Goal: Communication & Community: Share content

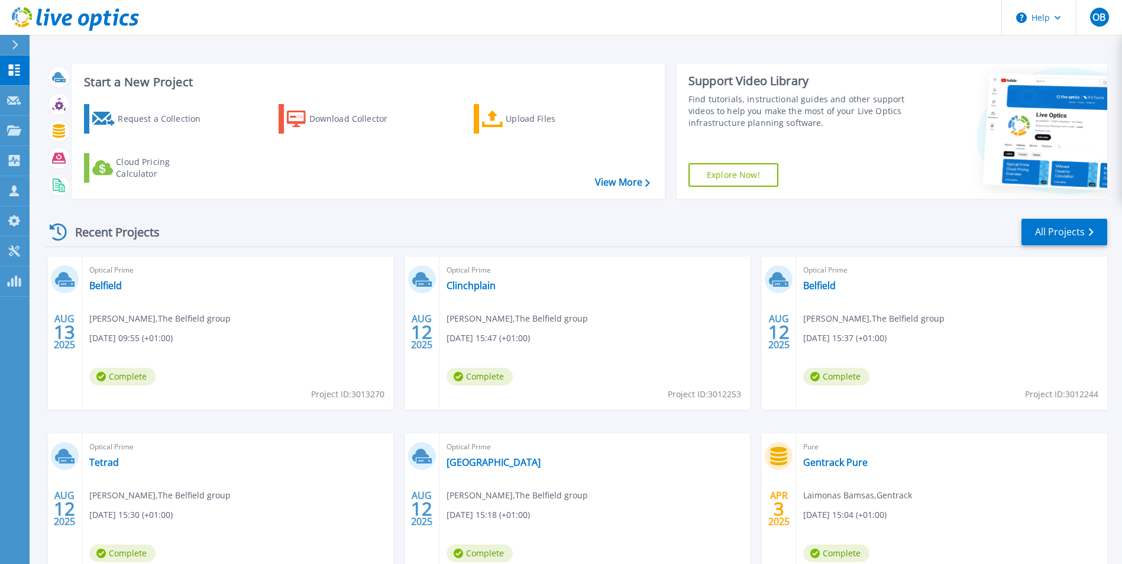
scroll to position [61, 0]
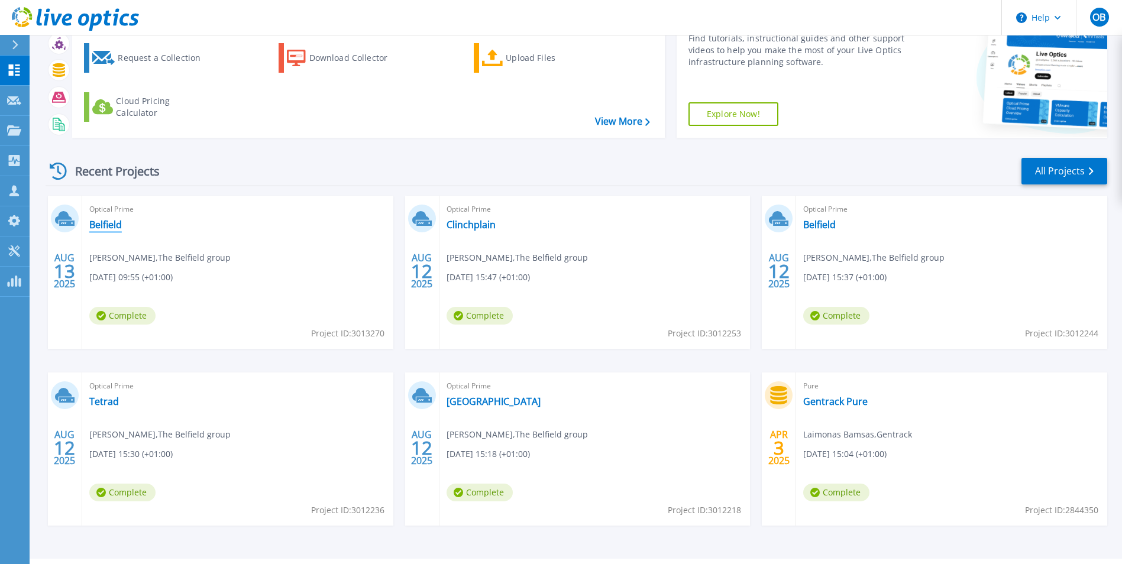
click at [99, 219] on link "Belfield" at bounding box center [105, 225] width 33 height 12
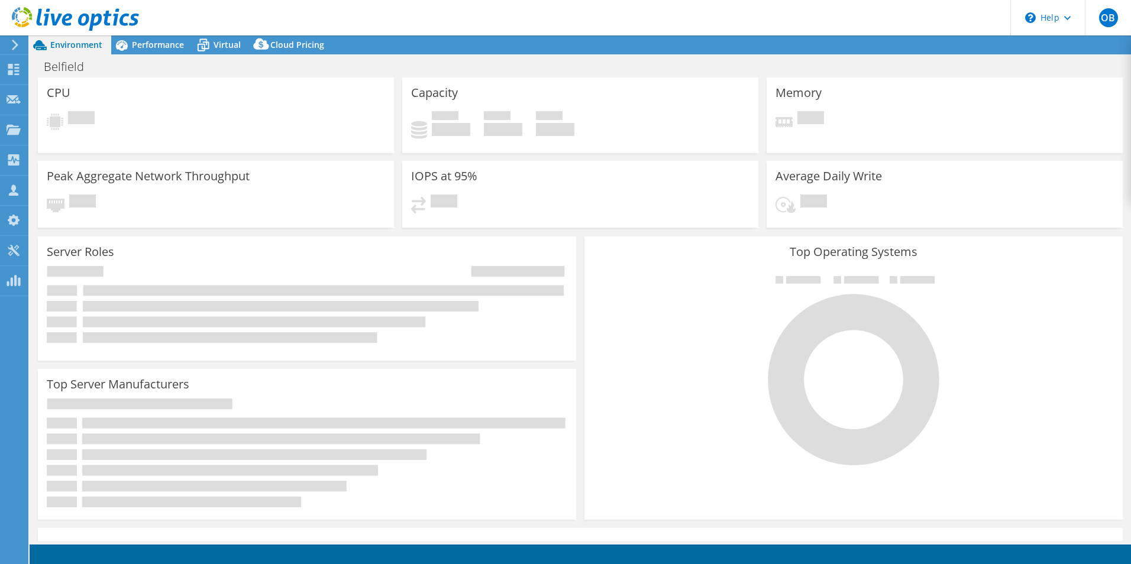
select select "USD"
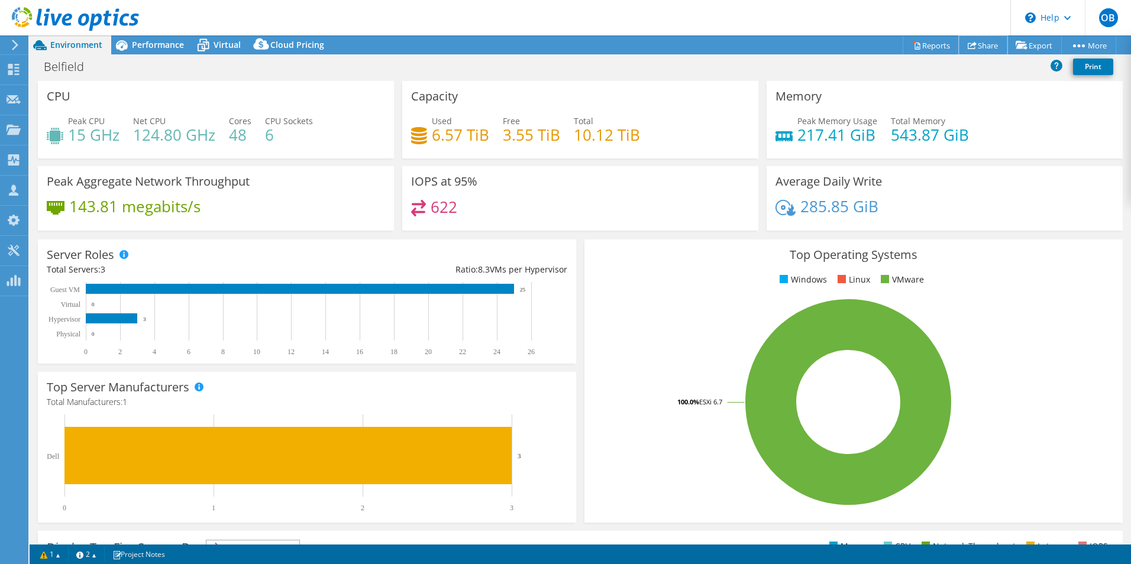
click at [967, 45] on icon at bounding box center [971, 45] width 9 height 9
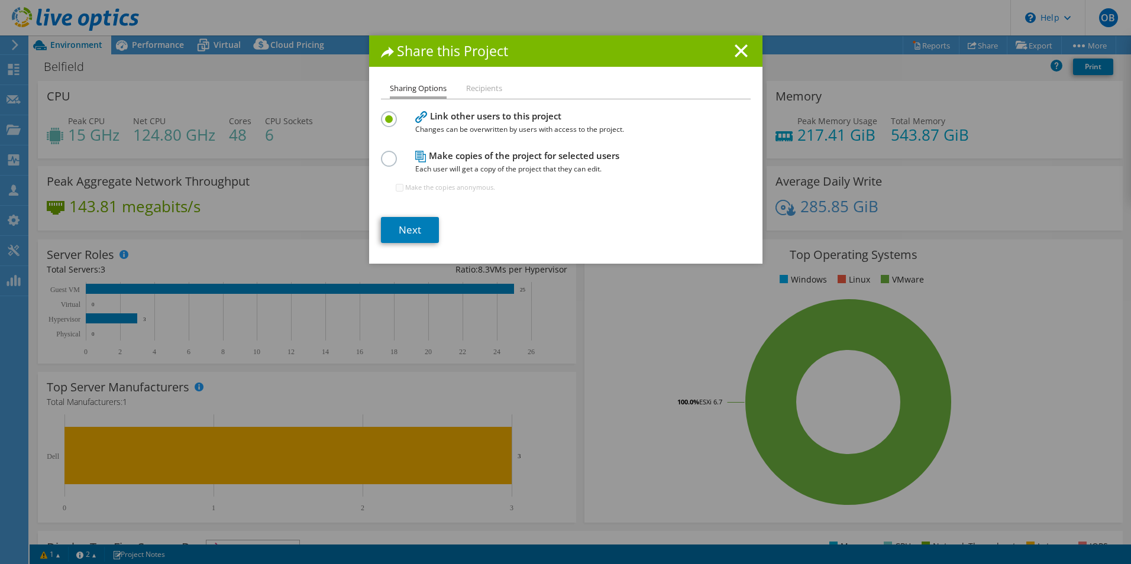
click at [480, 92] on li "Recipients" at bounding box center [484, 89] width 36 height 15
click at [482, 89] on li "Recipients" at bounding box center [484, 89] width 36 height 15
click at [382, 233] on link "Next" at bounding box center [410, 230] width 58 height 26
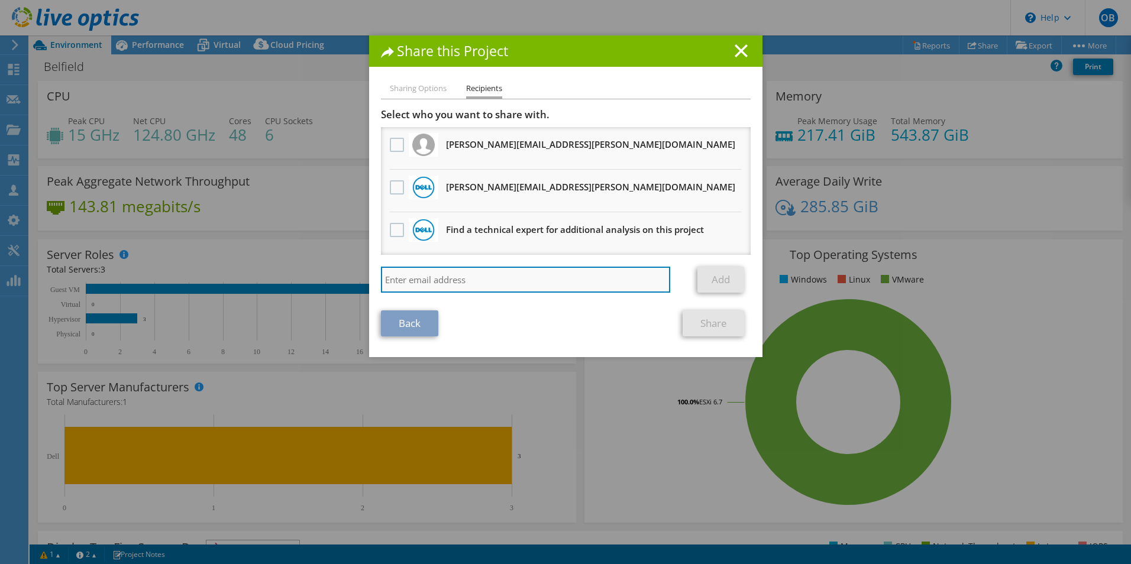
click at [445, 289] on input "search" at bounding box center [526, 280] width 290 height 26
paste input "deepthi_akkera@dell.com"
type input "deepthi_akkera@dell.com"
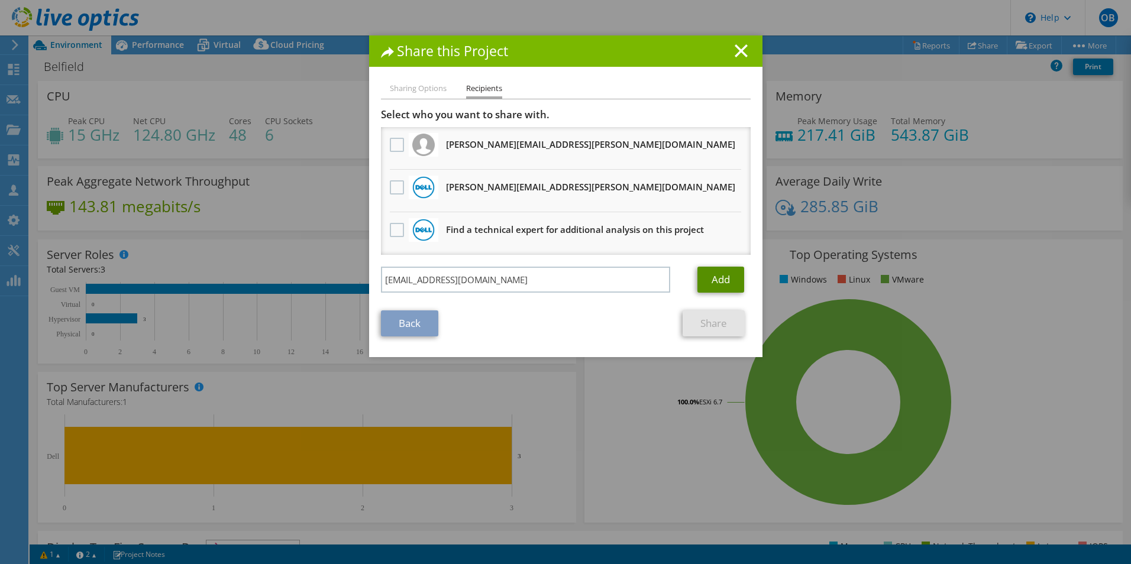
click at [724, 271] on link "Add" at bounding box center [720, 280] width 47 height 26
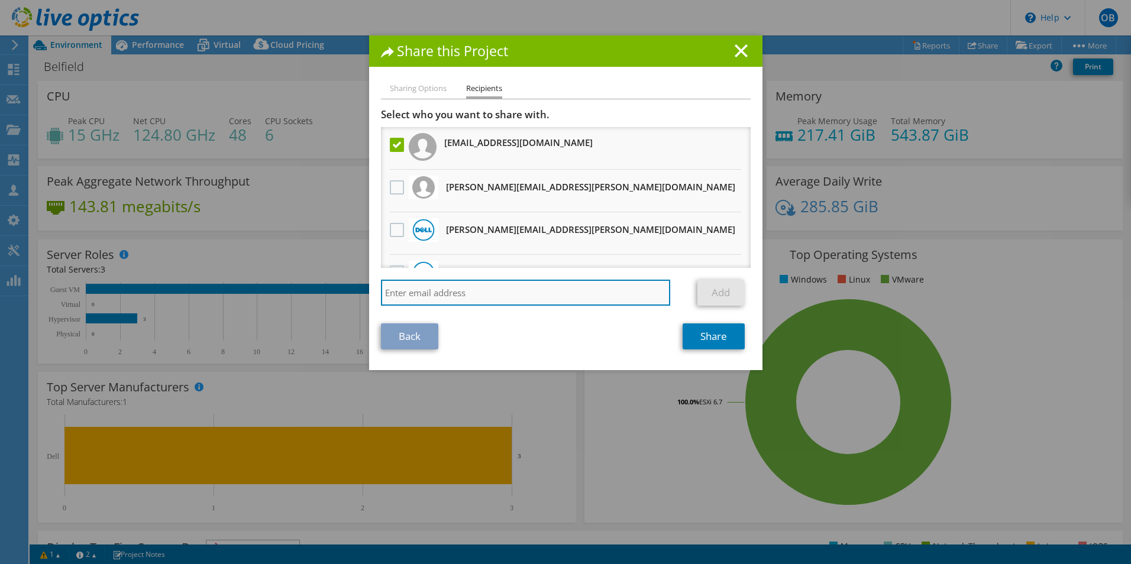
click at [474, 299] on input "search" at bounding box center [526, 293] width 290 height 26
paste input "bharath_kumar_katara@dell.com"
type input "bharath_kumar_katara@dell.com"
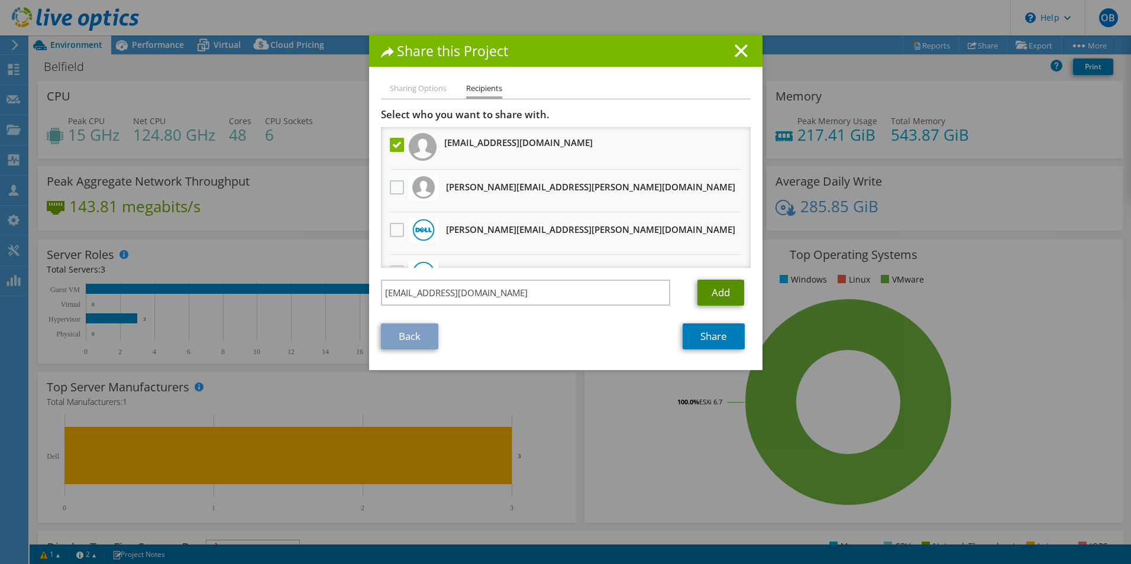
click at [708, 300] on link "Add" at bounding box center [720, 293] width 47 height 26
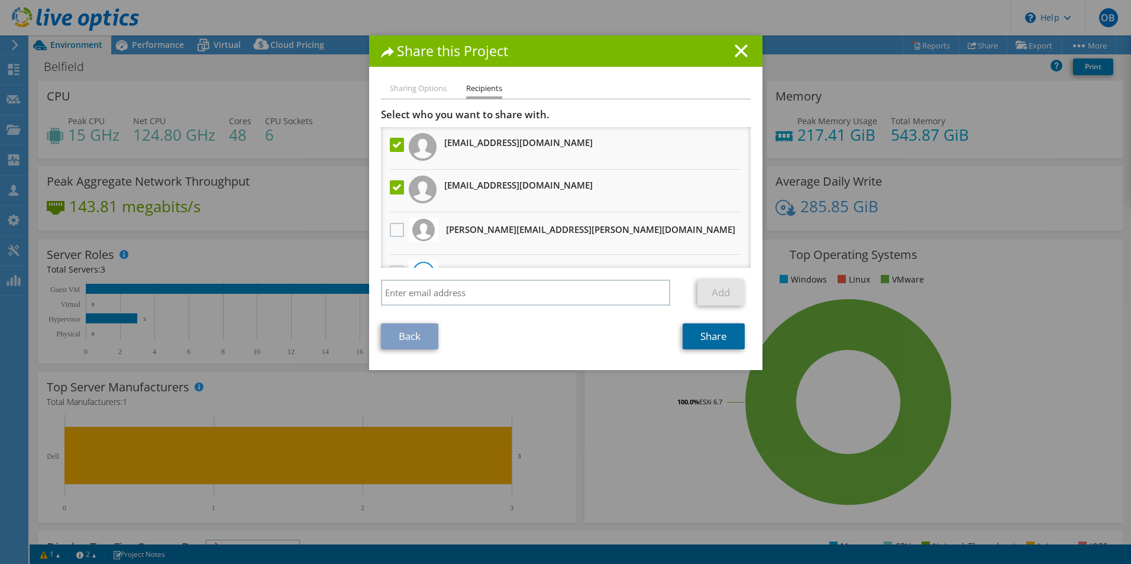
click at [708, 332] on link "Share" at bounding box center [713, 336] width 62 height 26
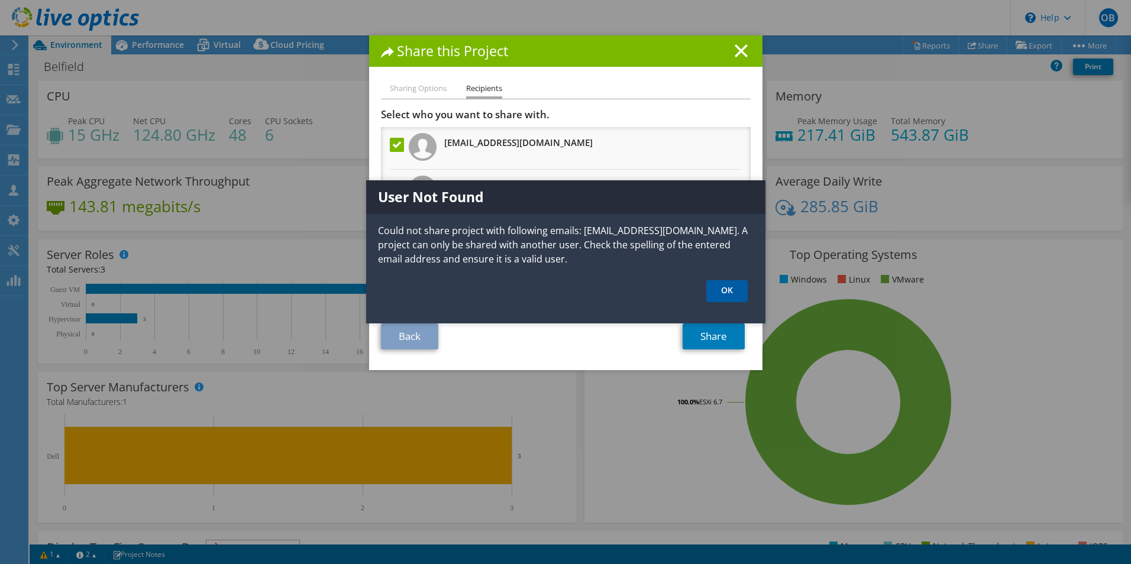
click at [712, 301] on link "OK" at bounding box center [726, 291] width 41 height 22
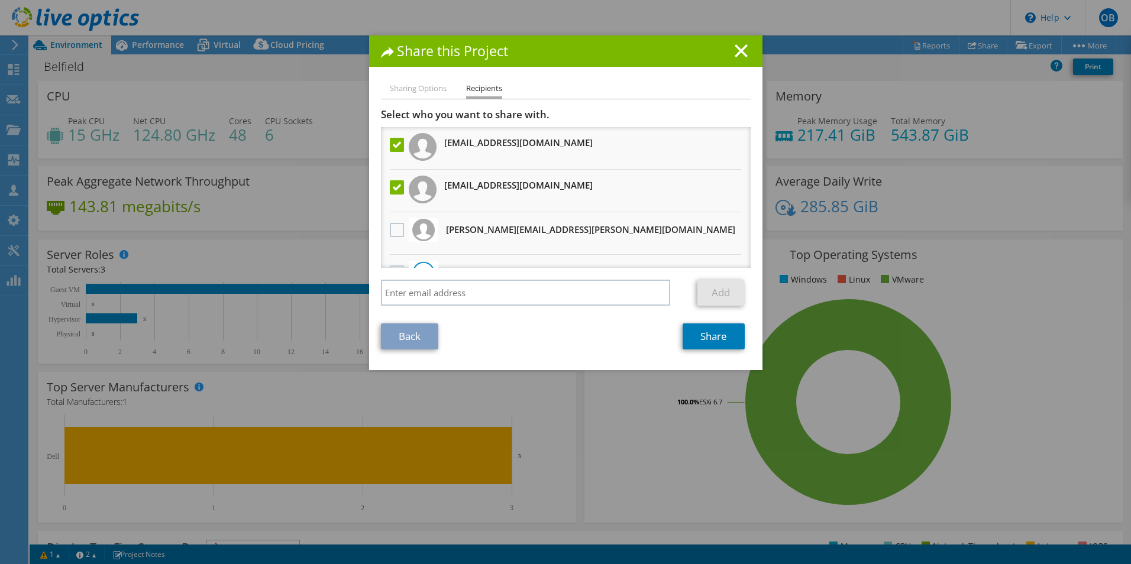
click at [390, 141] on label at bounding box center [398, 145] width 17 height 14
click at [0, 0] on input "checkbox" at bounding box center [0, 0] width 0 height 0
click at [723, 333] on link "Share" at bounding box center [713, 336] width 62 height 26
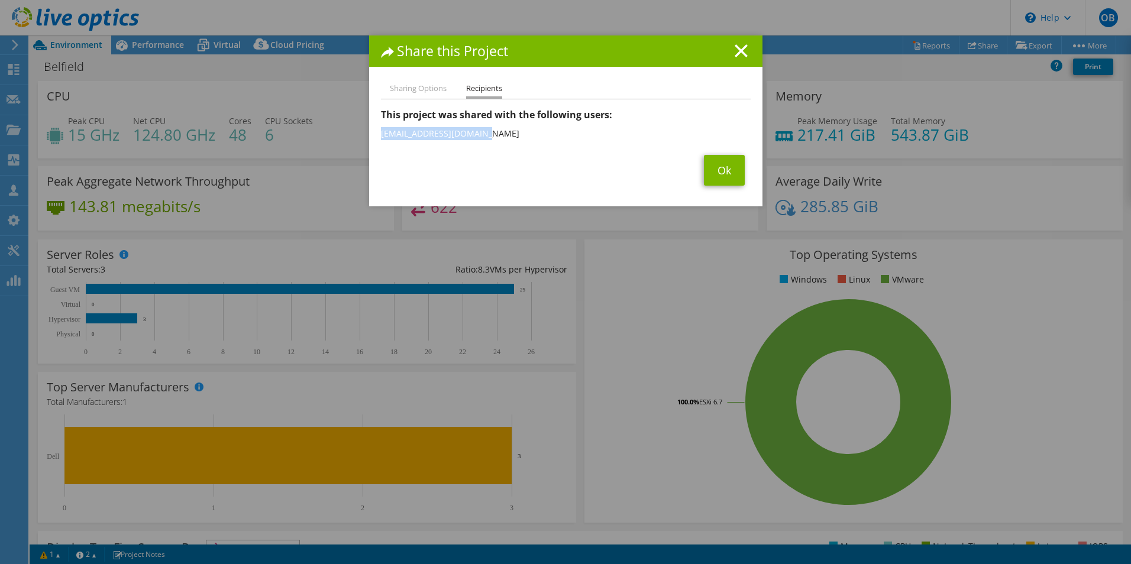
drag, startPoint x: 475, startPoint y: 132, endPoint x: 378, endPoint y: 132, distance: 96.4
click at [381, 132] on li "Deepthi_Akkera@Dell.com" at bounding box center [566, 133] width 370 height 19
copy li "Deepthi_Akkera@Dell.com"
click at [717, 173] on link "Ok" at bounding box center [724, 170] width 41 height 31
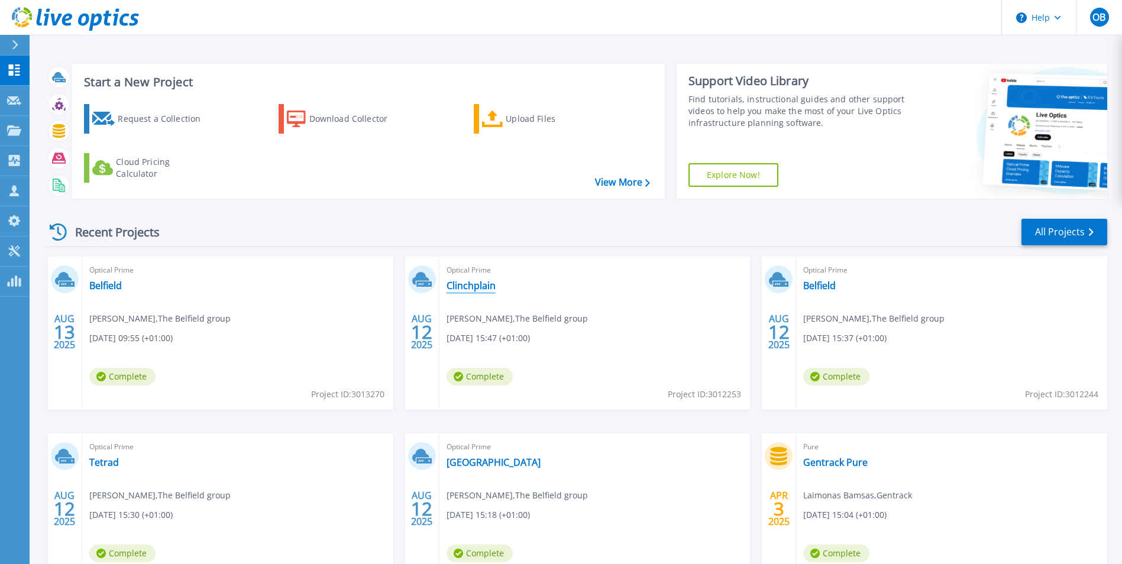
click at [477, 289] on link "Clinchplain" at bounding box center [470, 286] width 49 height 12
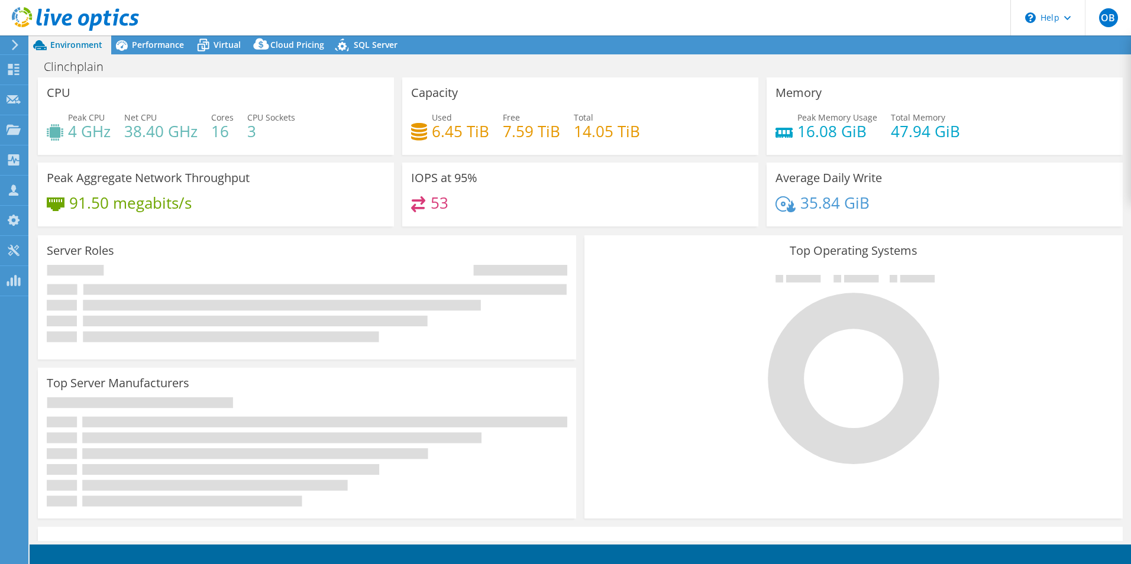
select select "USD"
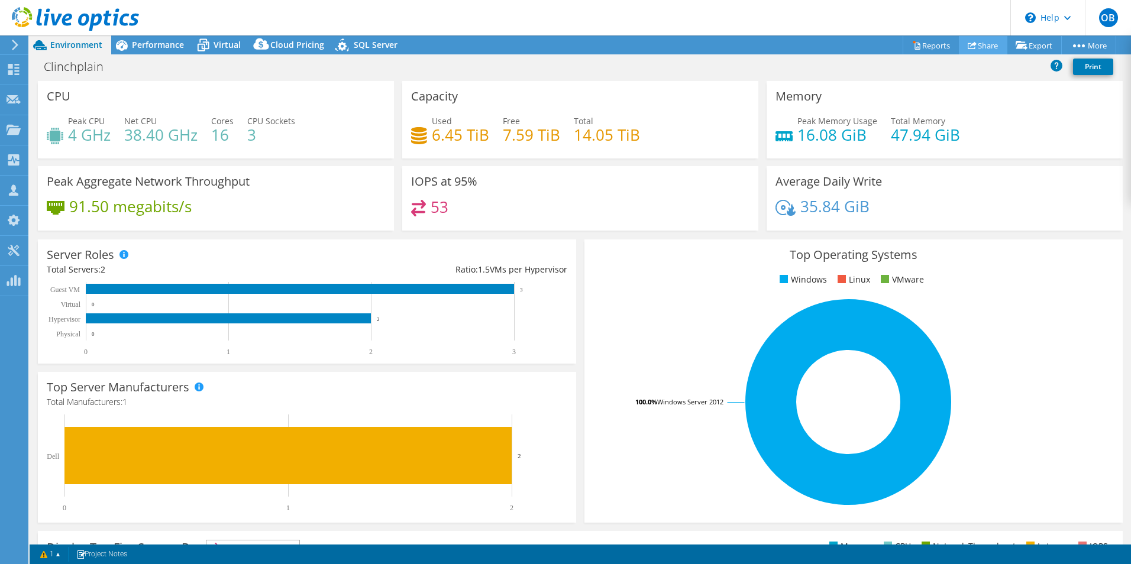
click at [969, 38] on link "Share" at bounding box center [982, 45] width 48 height 18
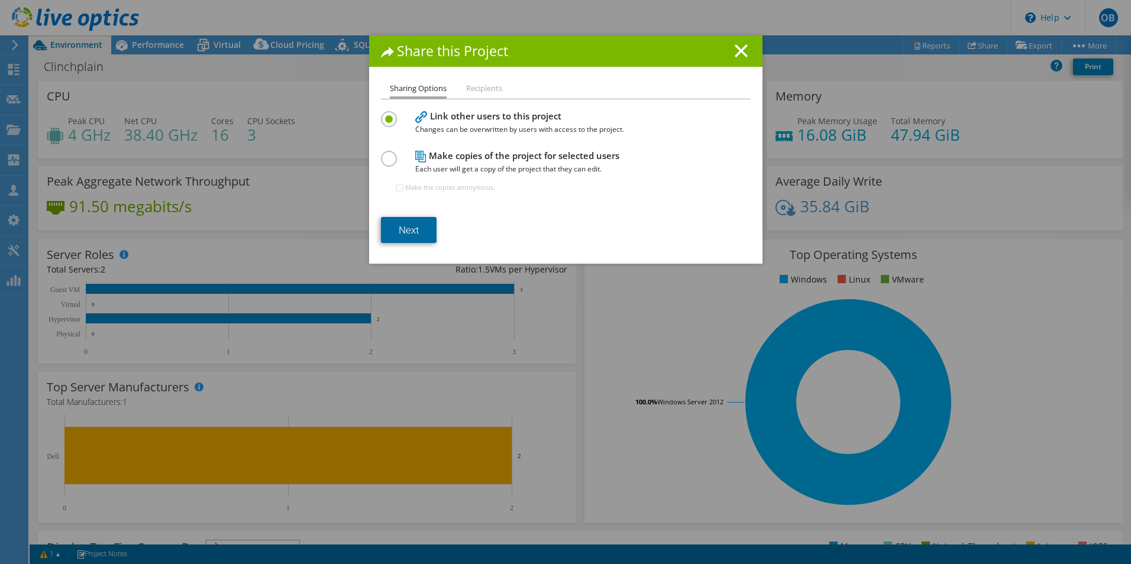
click at [394, 232] on link "Next" at bounding box center [409, 230] width 56 height 26
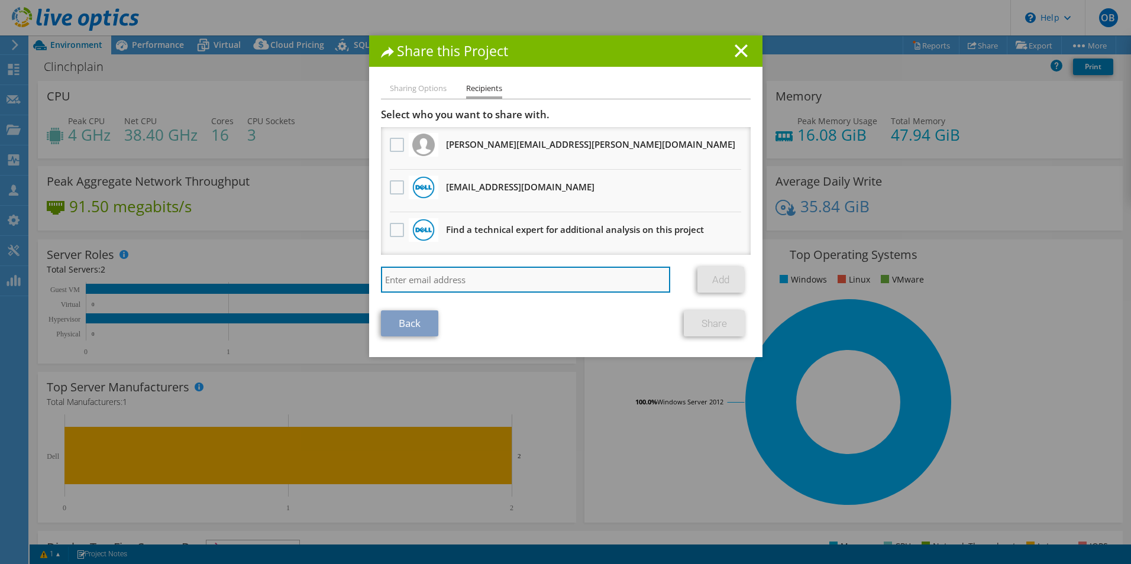
click at [458, 274] on input "search" at bounding box center [526, 280] width 290 height 26
paste input "Deepthi_Akkera@Dell.com"
type input "Deepthi_Akkera@Dell.com"
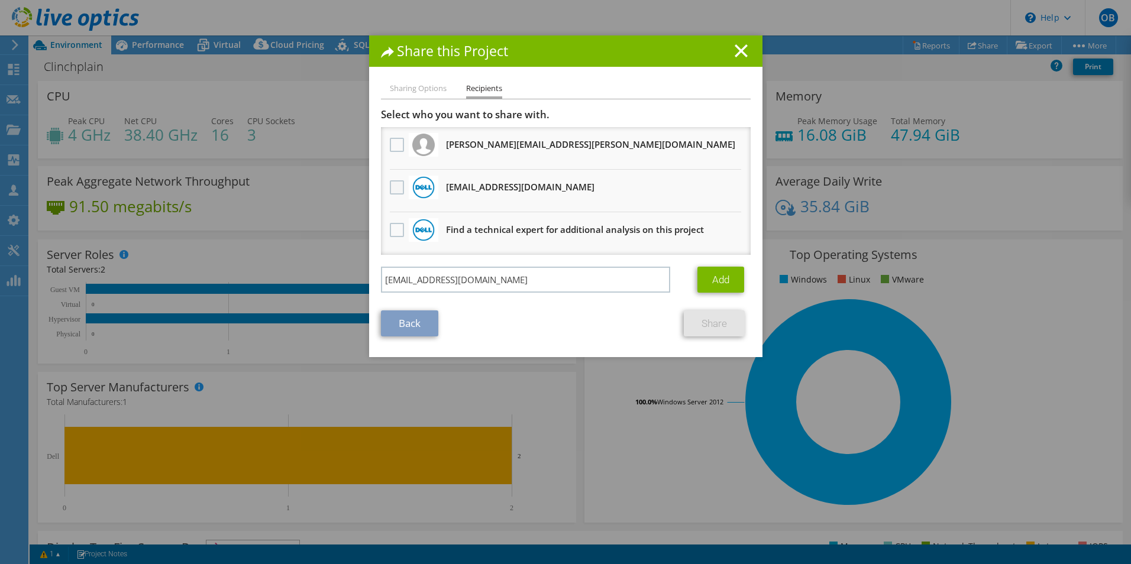
click at [397, 186] on label at bounding box center [398, 187] width 17 height 14
click at [0, 0] on input "checkbox" at bounding box center [0, 0] width 0 height 0
click at [705, 281] on link "Add" at bounding box center [720, 280] width 47 height 26
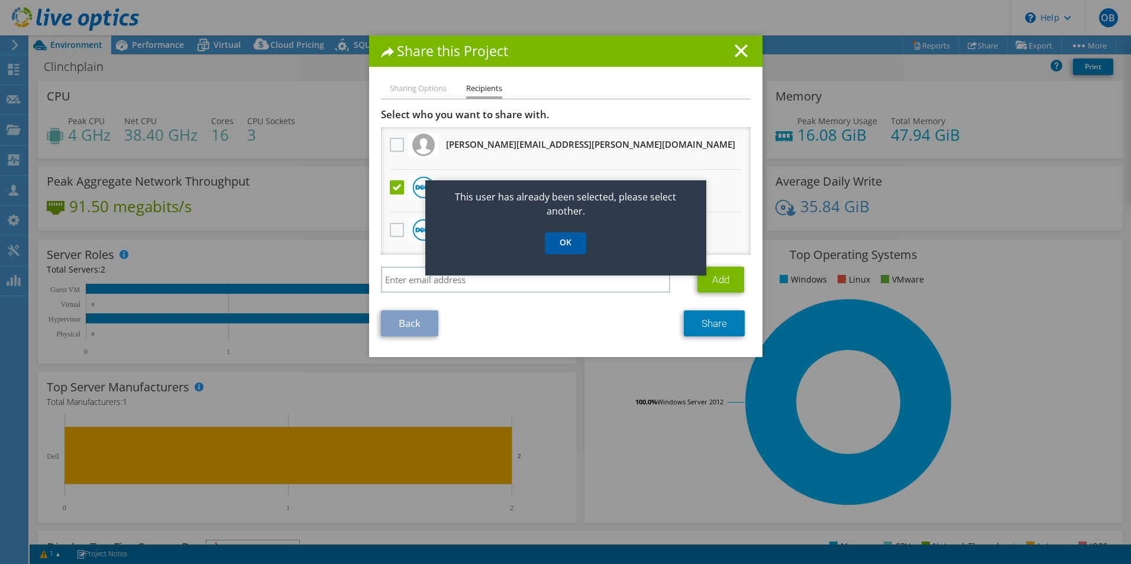
click at [577, 244] on link "OK" at bounding box center [565, 243] width 41 height 22
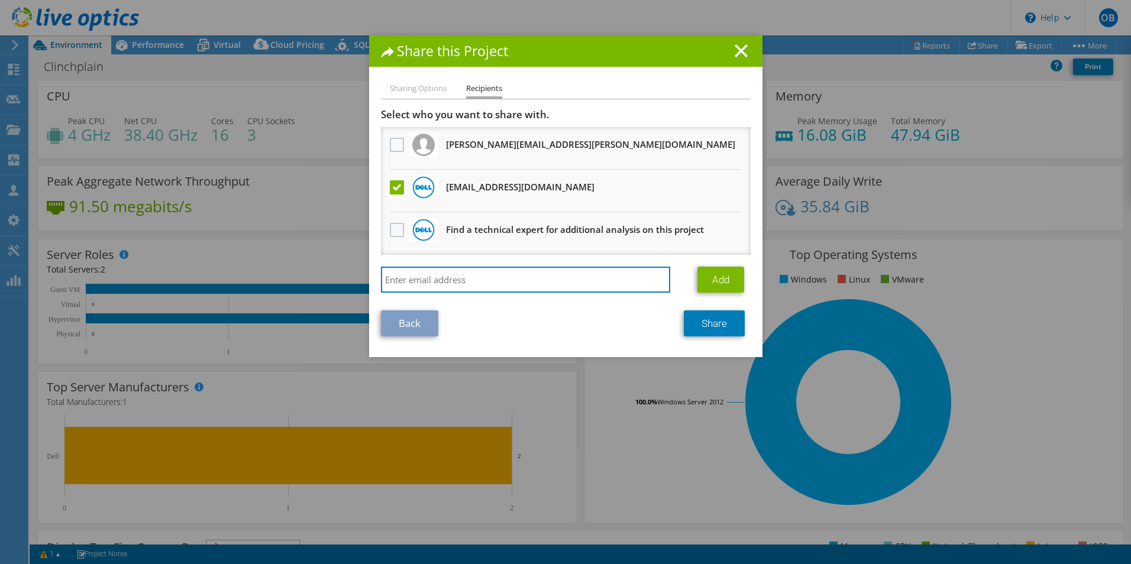
drag, startPoint x: 559, startPoint y: 273, endPoint x: 229, endPoint y: 278, distance: 330.0
click at [229, 278] on div "Share this Project Sharing Options Recipients Link other users to this project …" at bounding box center [565, 281] width 1131 height 493
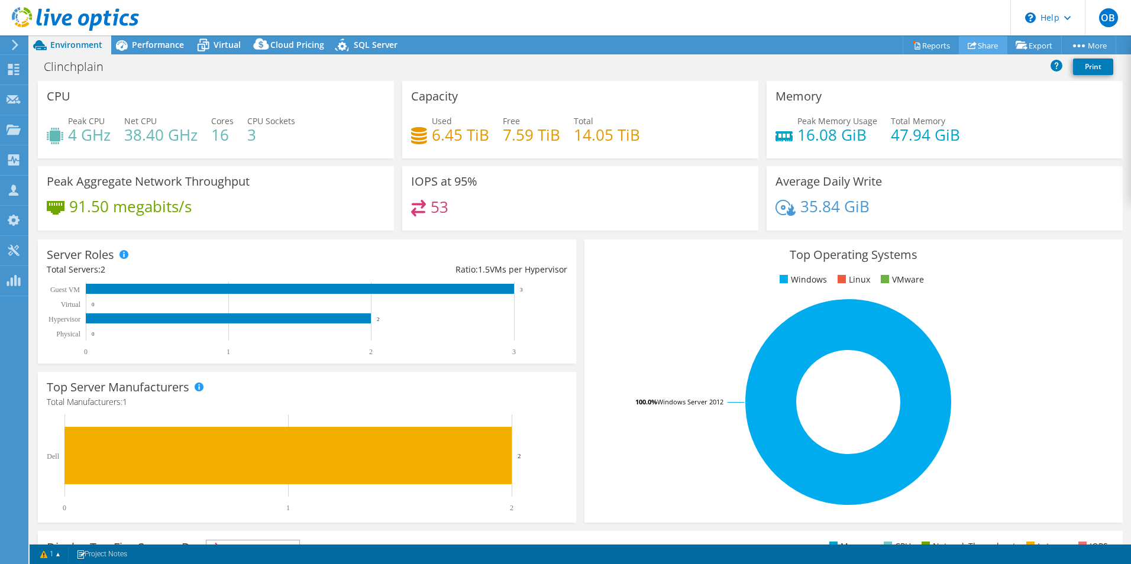
click at [971, 40] on link "Share" at bounding box center [982, 45] width 48 height 18
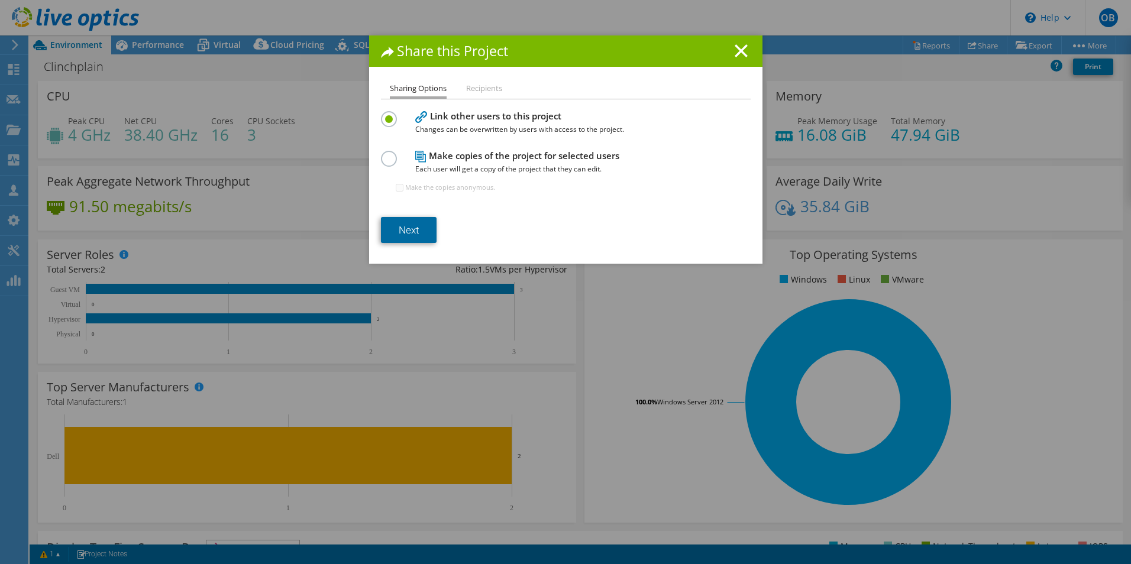
click at [419, 231] on link "Next" at bounding box center [409, 230] width 56 height 26
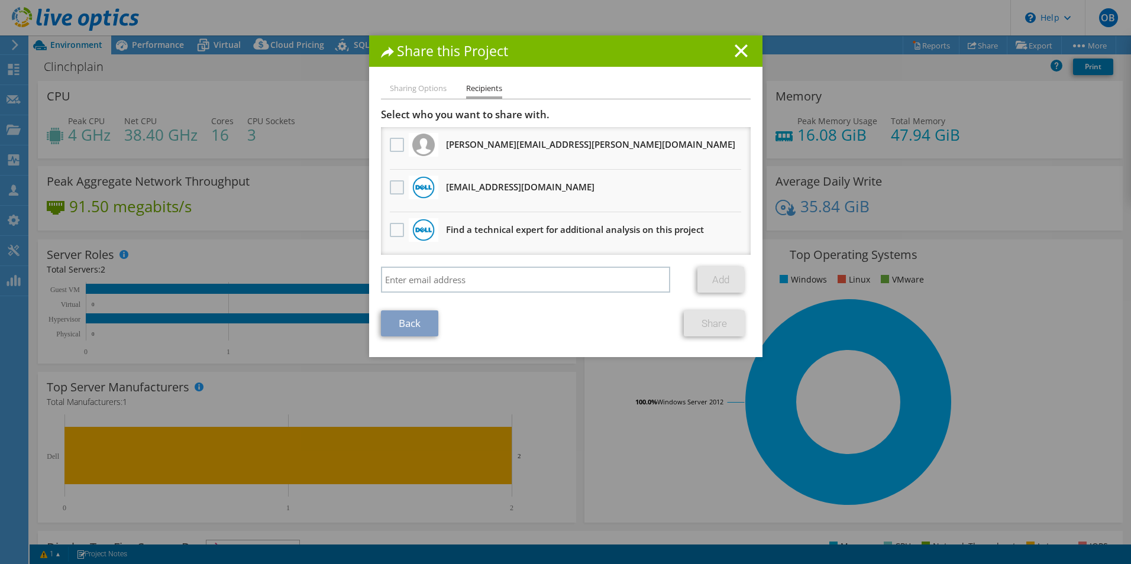
click at [399, 187] on label at bounding box center [398, 187] width 17 height 14
click at [0, 0] on input "checkbox" at bounding box center [0, 0] width 0 height 0
click at [690, 319] on link "Share" at bounding box center [714, 323] width 61 height 26
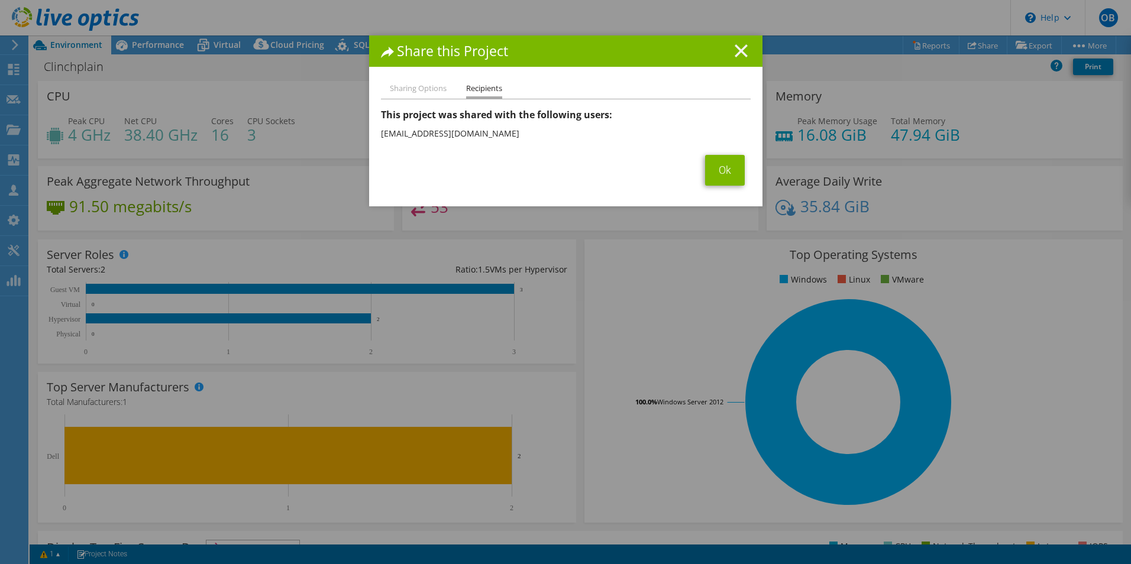
click at [739, 47] on line at bounding box center [741, 51] width 12 height 12
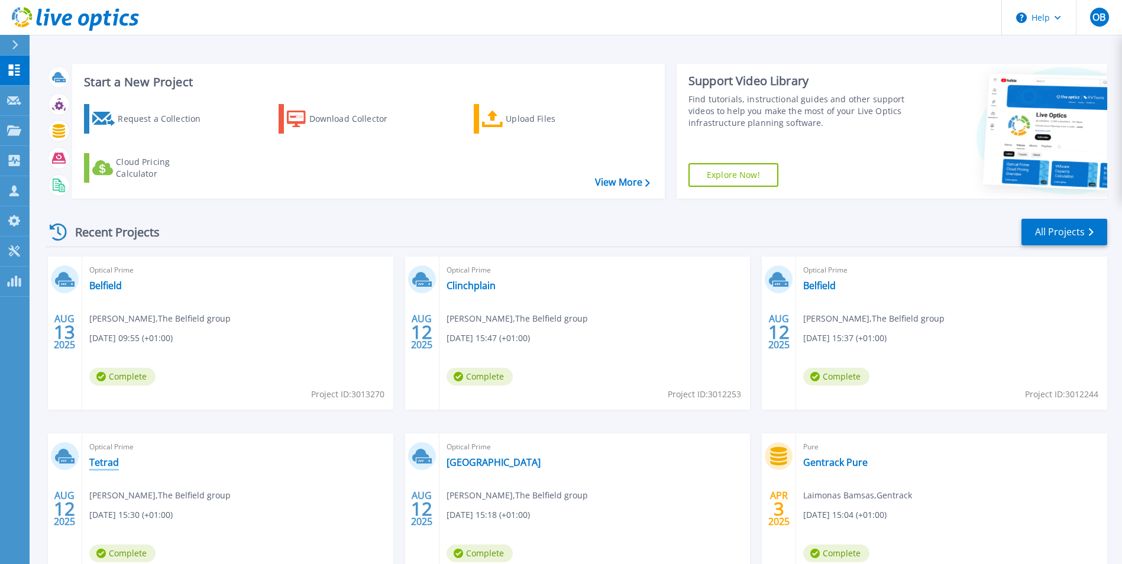
click at [103, 467] on link "Tetrad" at bounding box center [104, 462] width 30 height 12
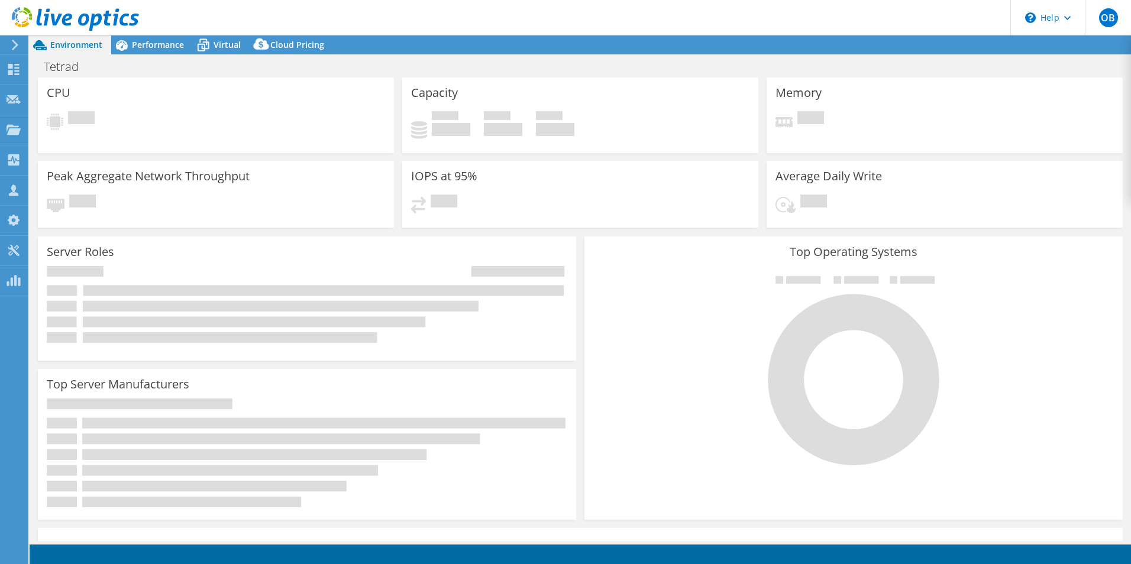
select select "USD"
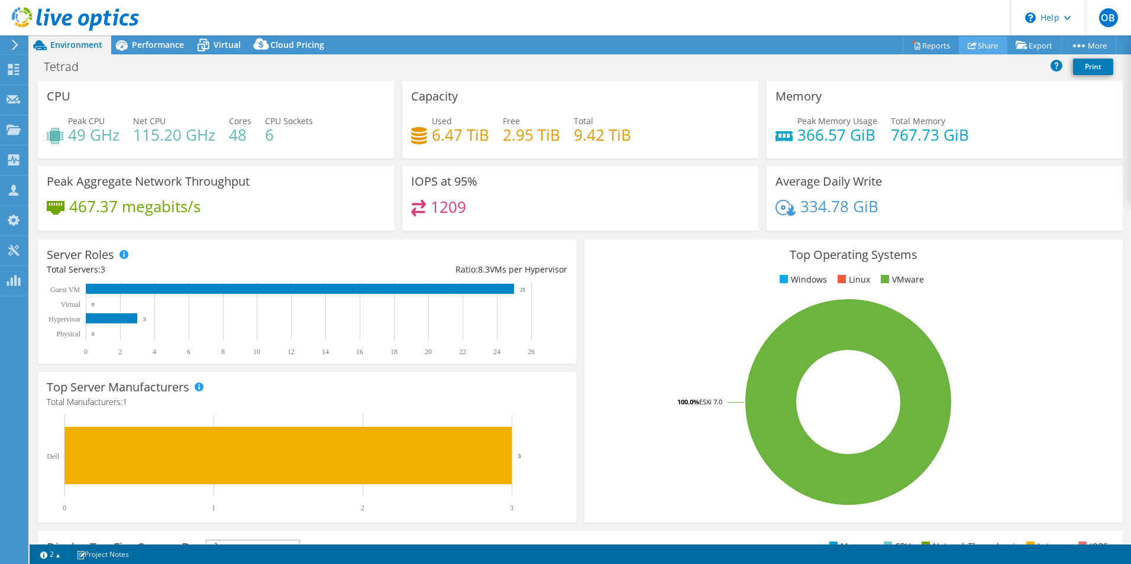
click at [970, 45] on link "Share" at bounding box center [982, 45] width 48 height 18
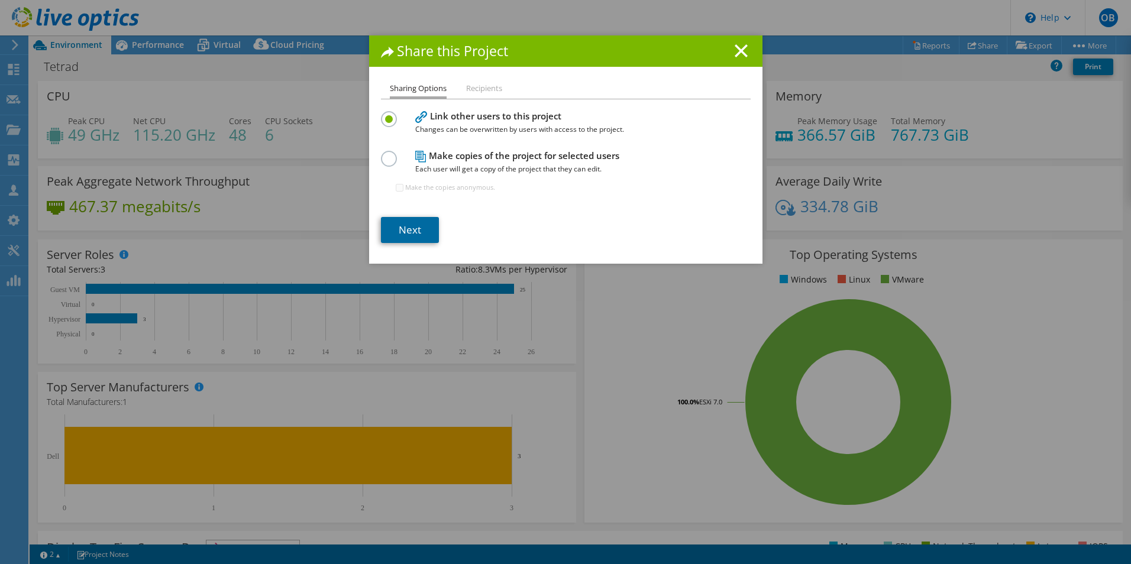
click at [404, 228] on link "Next" at bounding box center [410, 230] width 58 height 26
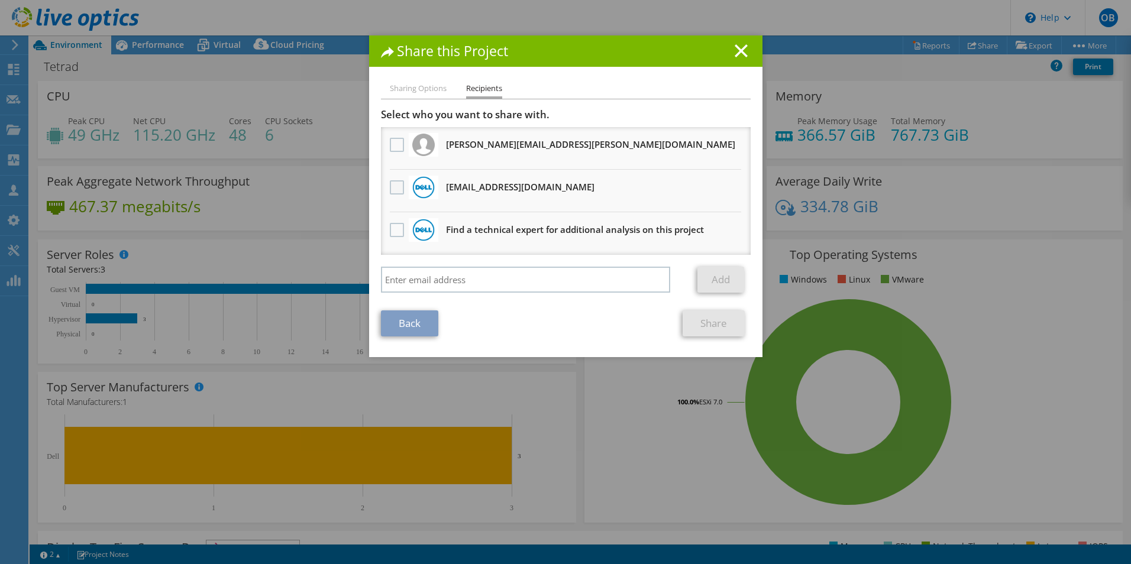
click at [390, 186] on label at bounding box center [398, 187] width 17 height 14
click at [0, 0] on input "checkbox" at bounding box center [0, 0] width 0 height 0
click at [711, 316] on link "Share" at bounding box center [713, 323] width 62 height 26
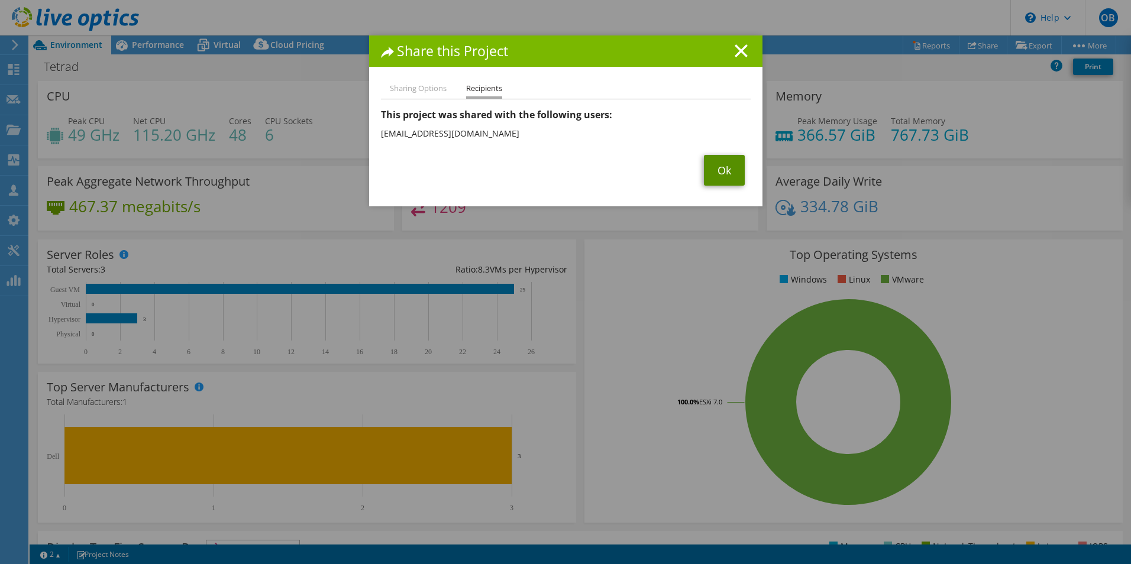
click at [706, 179] on link "Ok" at bounding box center [724, 170] width 41 height 31
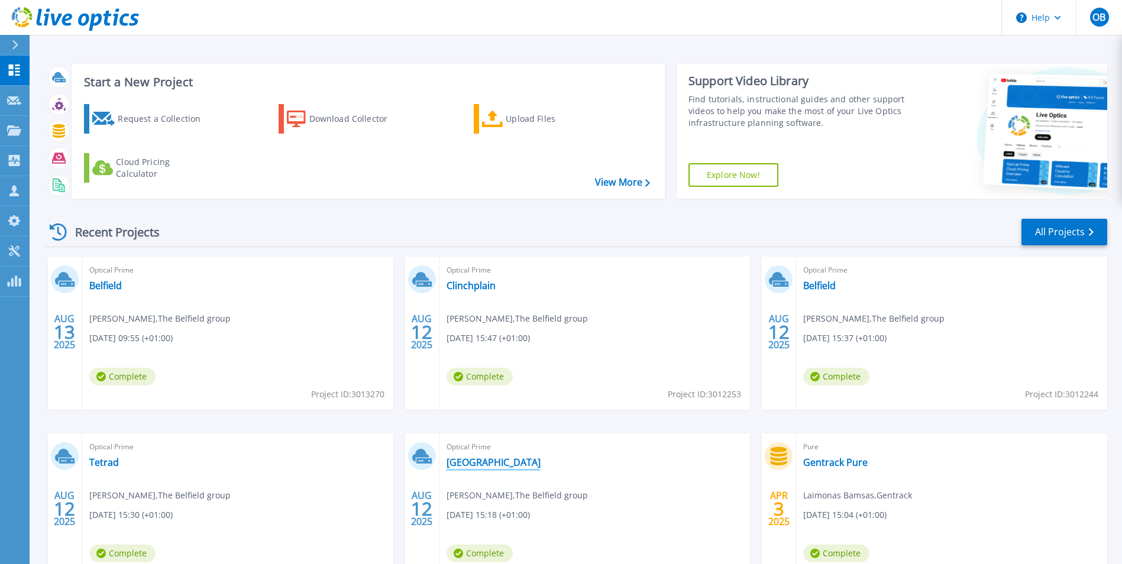
click at [485, 456] on link "[GEOGRAPHIC_DATA]" at bounding box center [493, 462] width 94 height 12
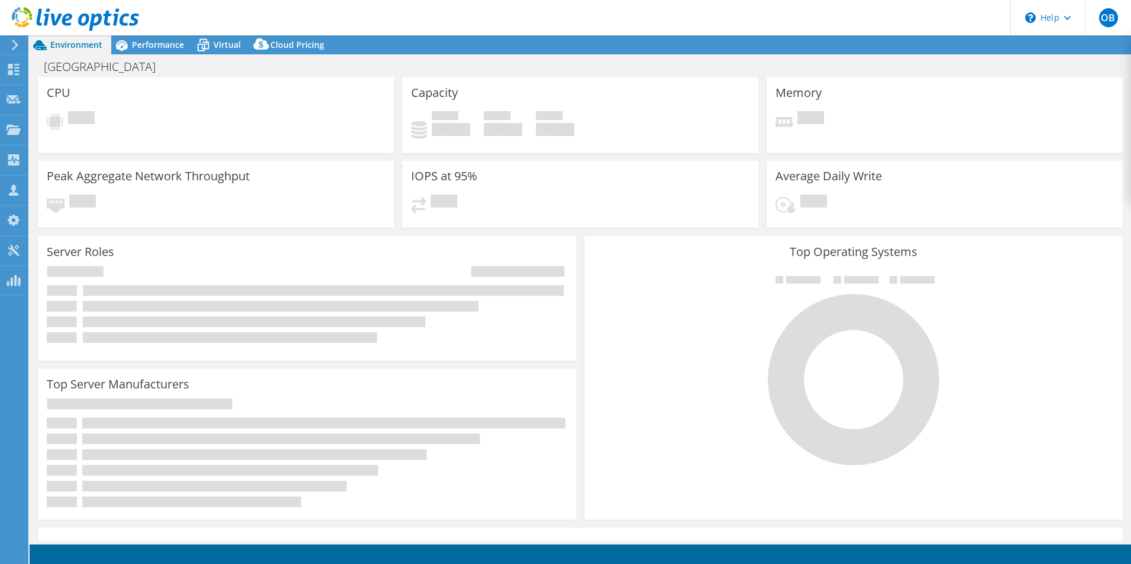
select select "USD"
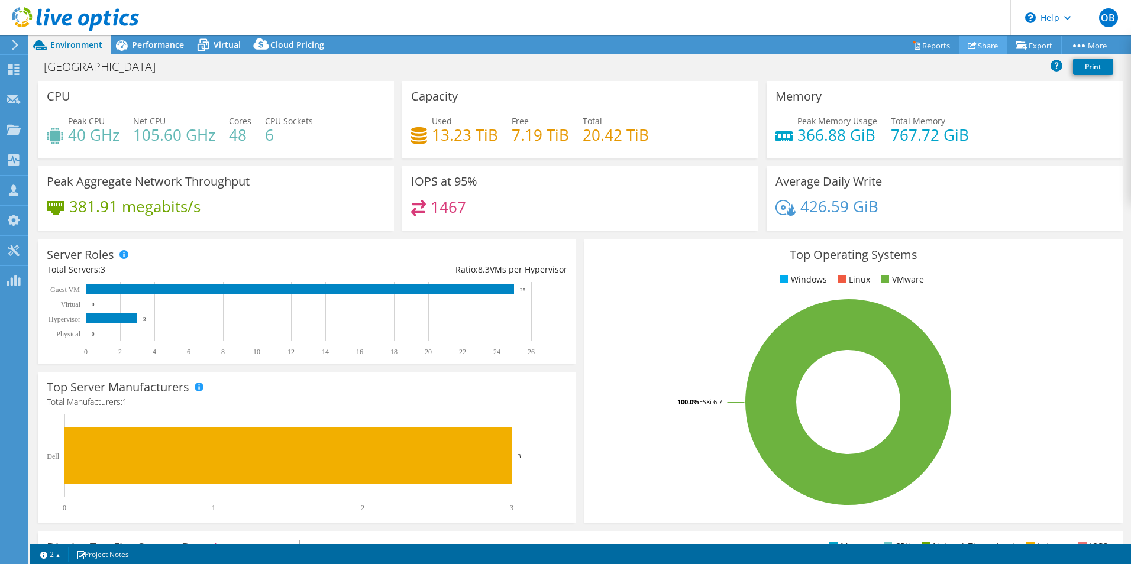
click at [967, 46] on use at bounding box center [971, 45] width 9 height 8
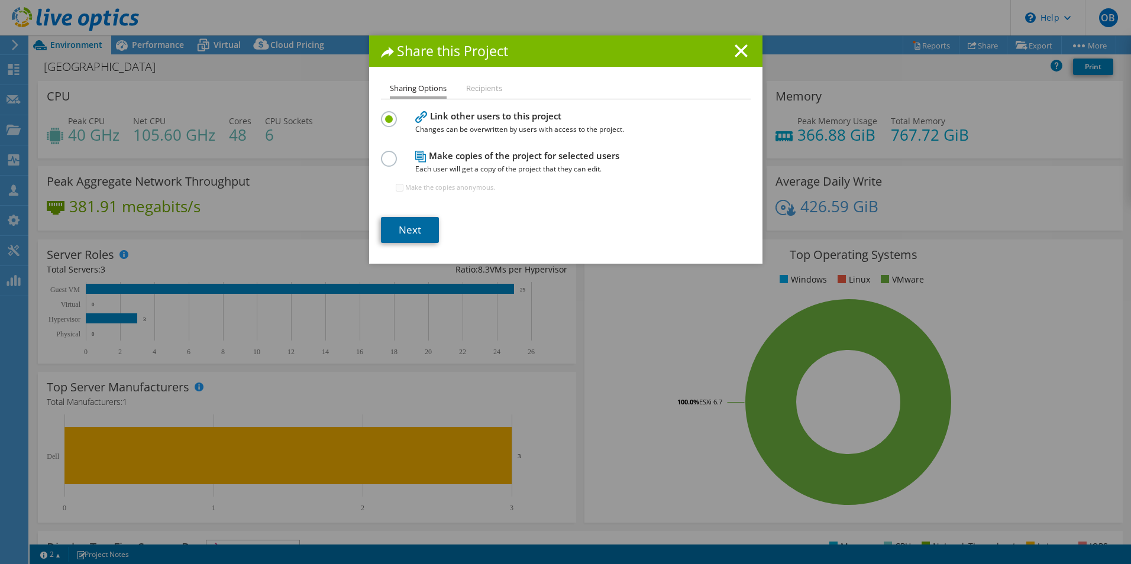
click at [393, 222] on link "Next" at bounding box center [410, 230] width 58 height 26
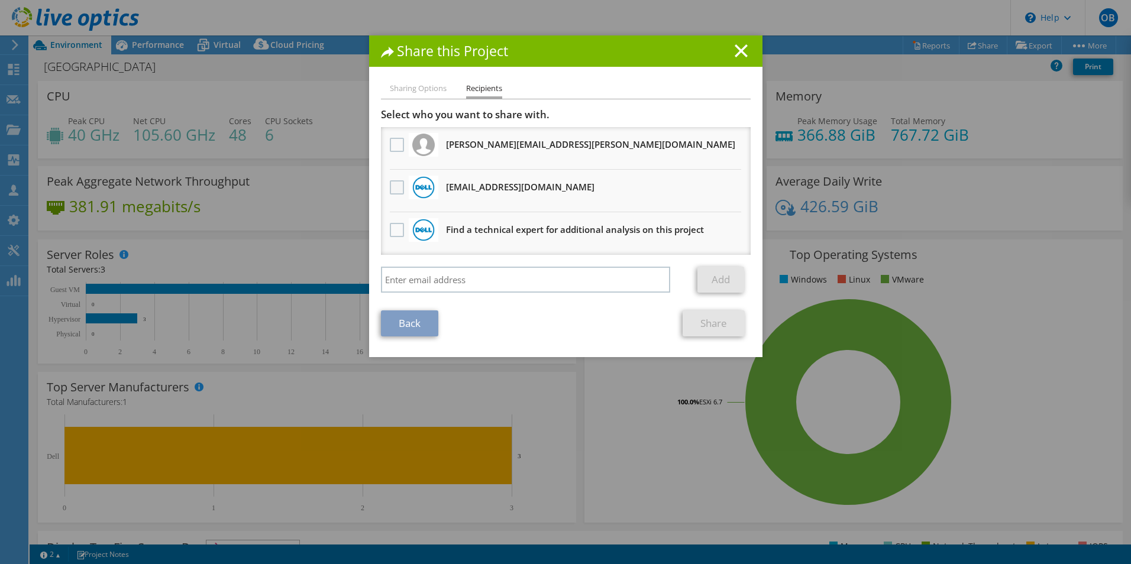
click at [393, 186] on label at bounding box center [398, 187] width 17 height 14
click at [0, 0] on input "checkbox" at bounding box center [0, 0] width 0 height 0
click at [694, 324] on link "Share" at bounding box center [713, 323] width 62 height 26
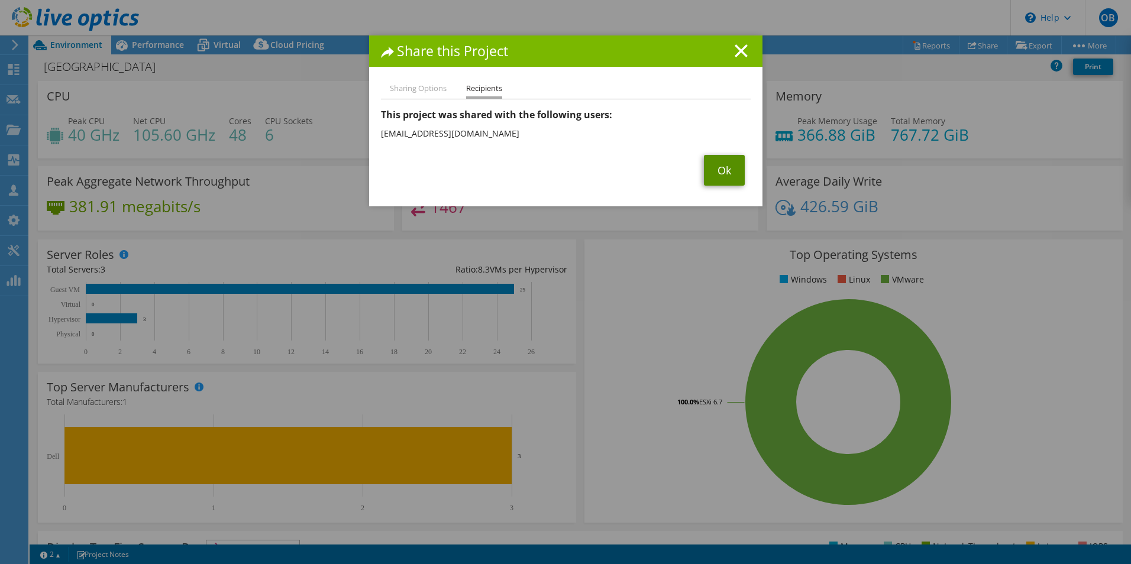
click at [720, 156] on link "Ok" at bounding box center [724, 170] width 41 height 31
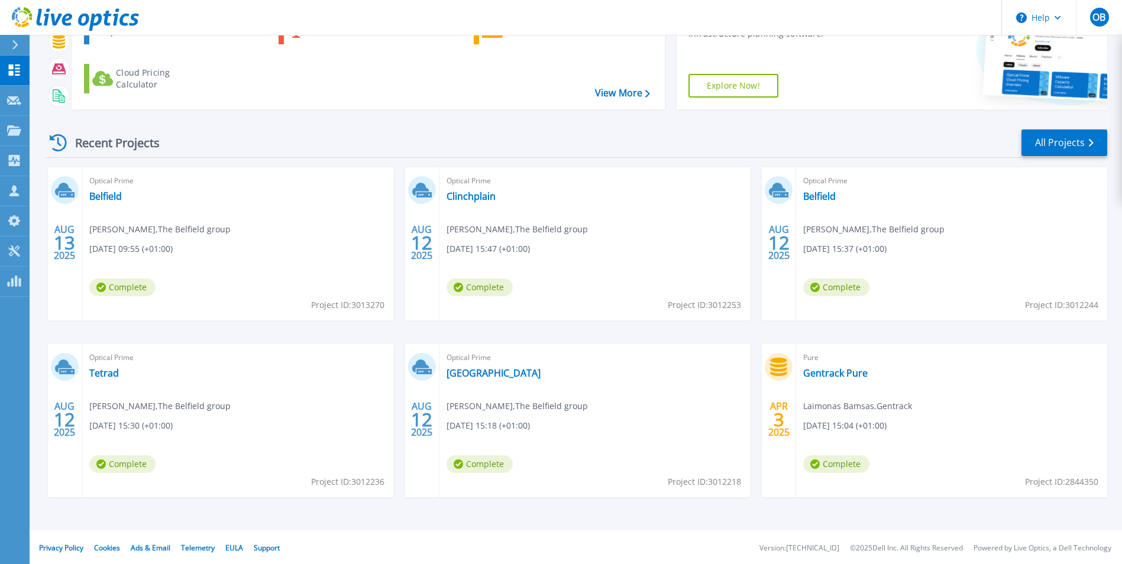
scroll to position [91, 0]
